Goal: Transaction & Acquisition: Obtain resource

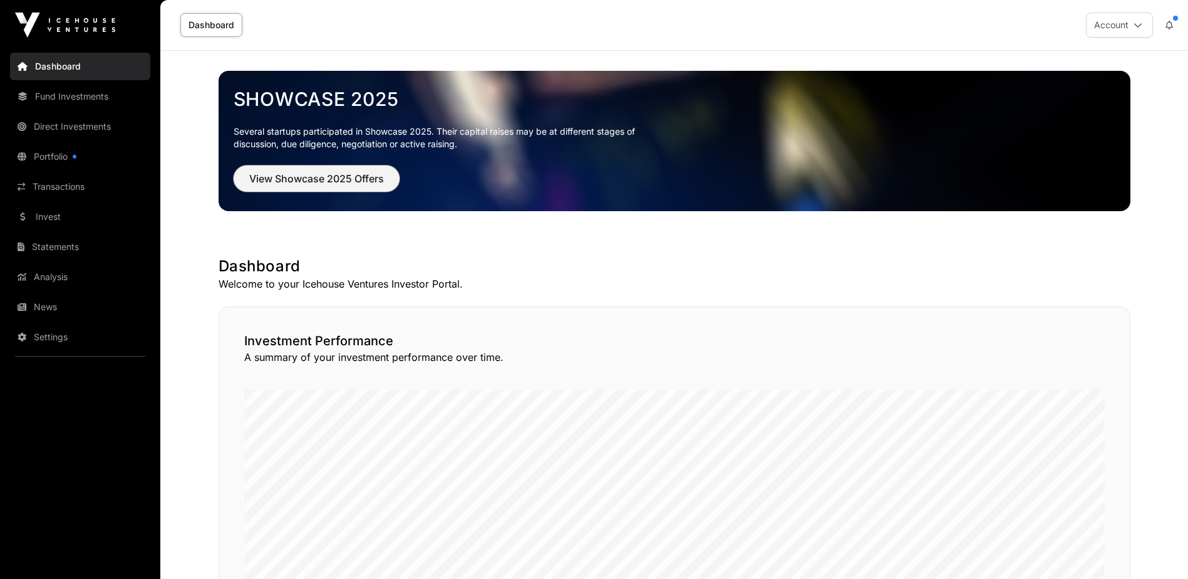
click at [315, 181] on span "View Showcase 2025 Offers" at bounding box center [316, 178] width 135 height 15
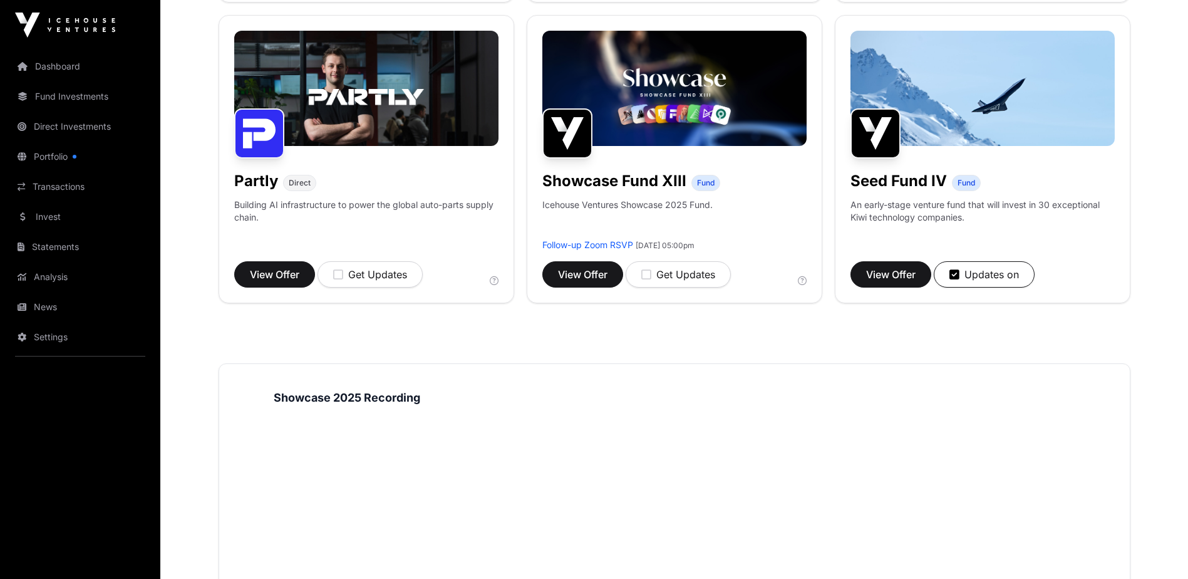
scroll to position [814, 0]
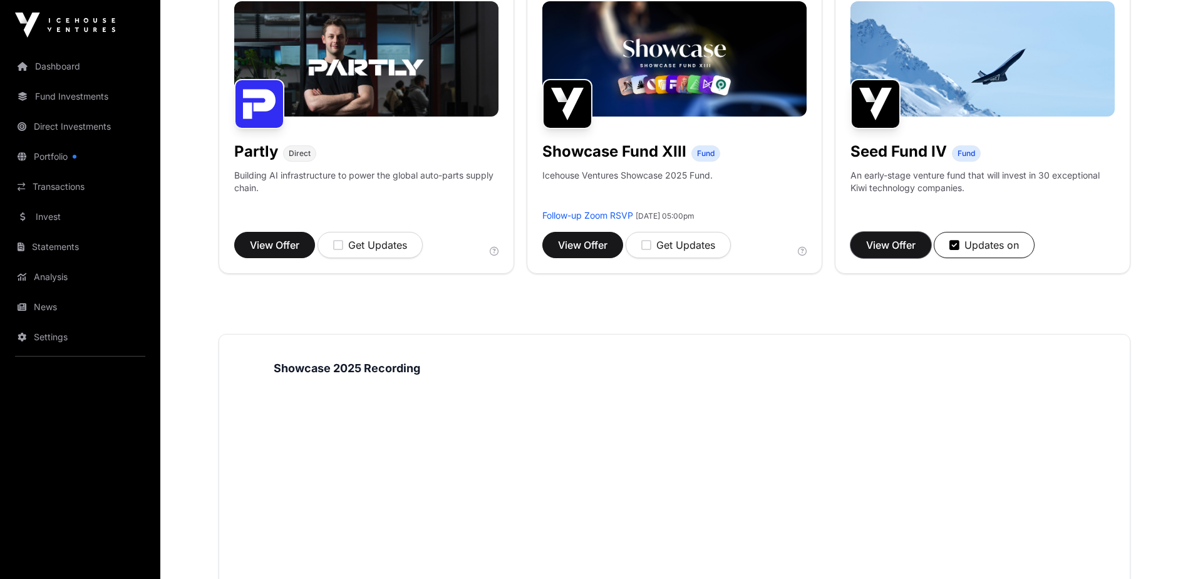
click at [887, 242] on span "View Offer" at bounding box center [890, 244] width 49 height 15
